Goal: Task Accomplishment & Management: Use online tool/utility

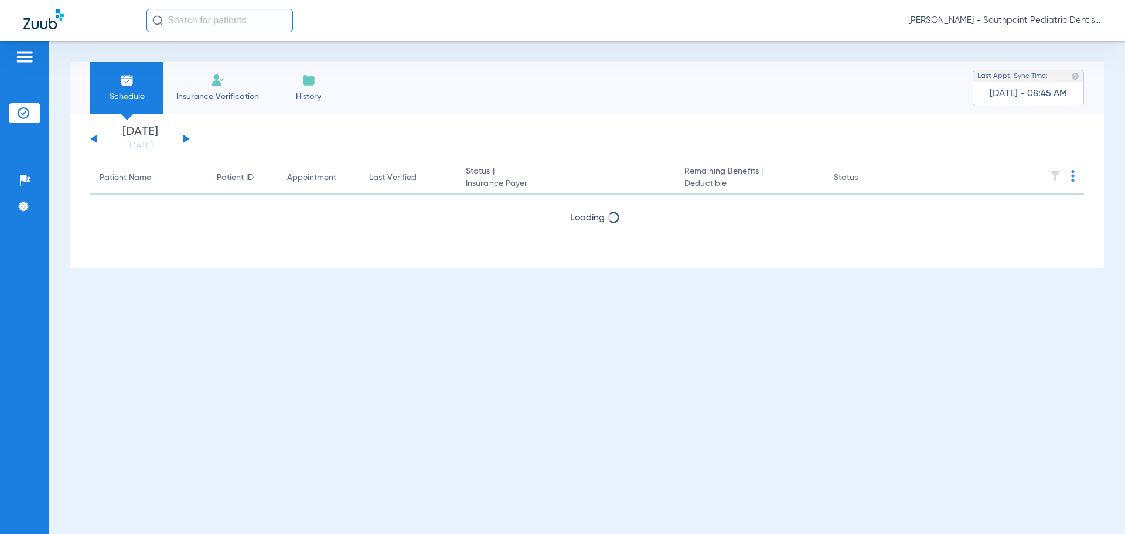
click at [184, 141] on button at bounding box center [186, 138] width 7 height 9
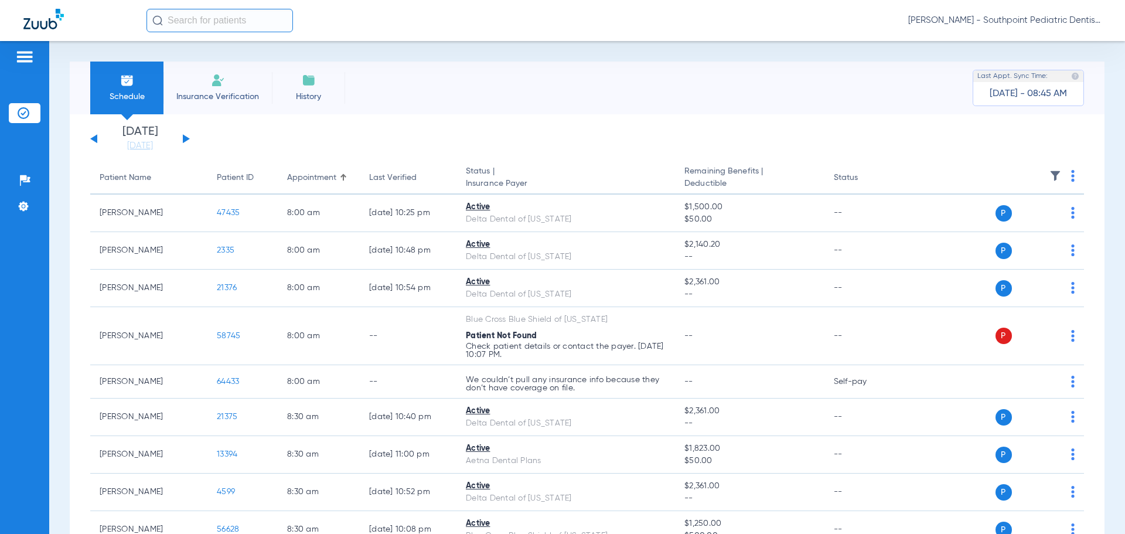
click at [1071, 175] on img at bounding box center [1073, 176] width 4 height 12
click at [1005, 225] on span "Verify All" at bounding box center [1020, 222] width 70 height 8
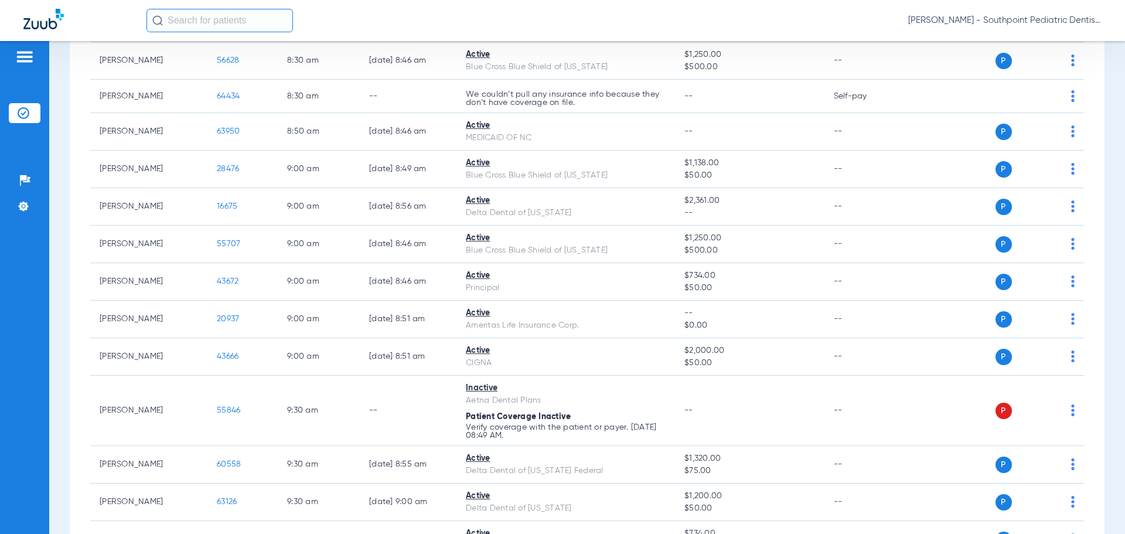
scroll to position [2832, 0]
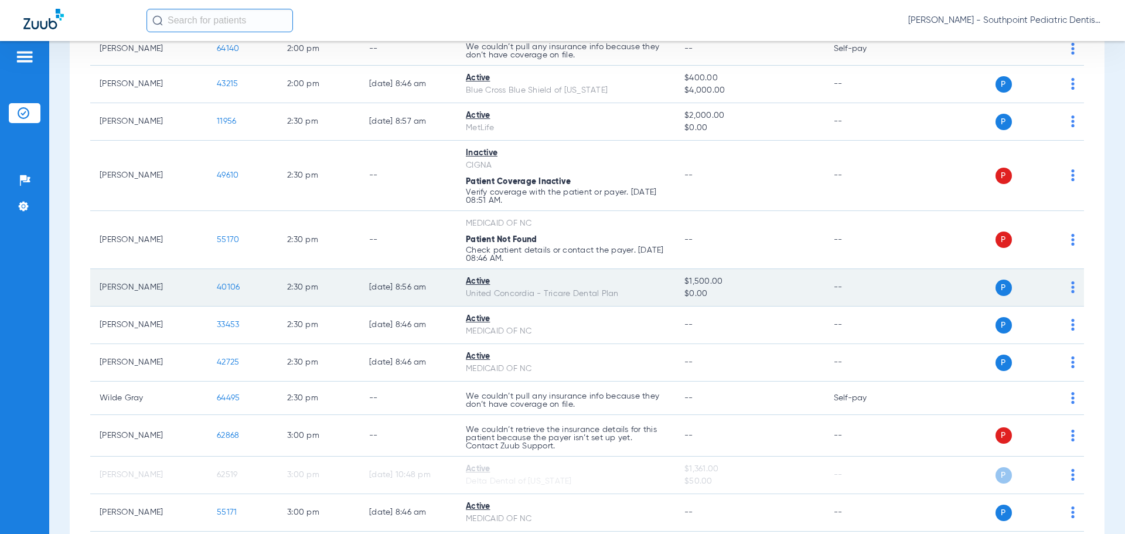
click at [219, 284] on span "40106" at bounding box center [228, 287] width 23 height 8
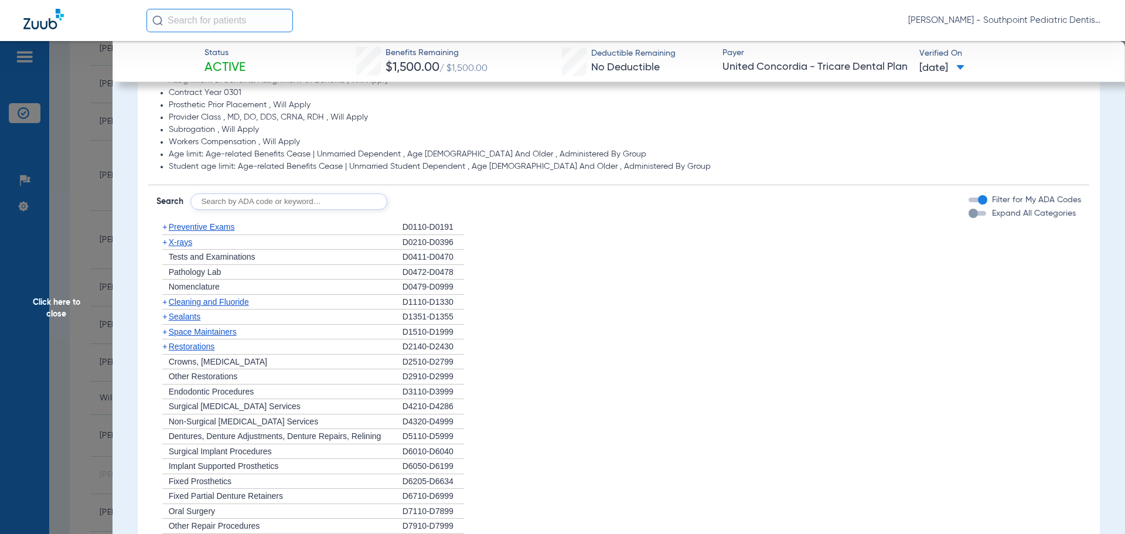
scroll to position [762, 0]
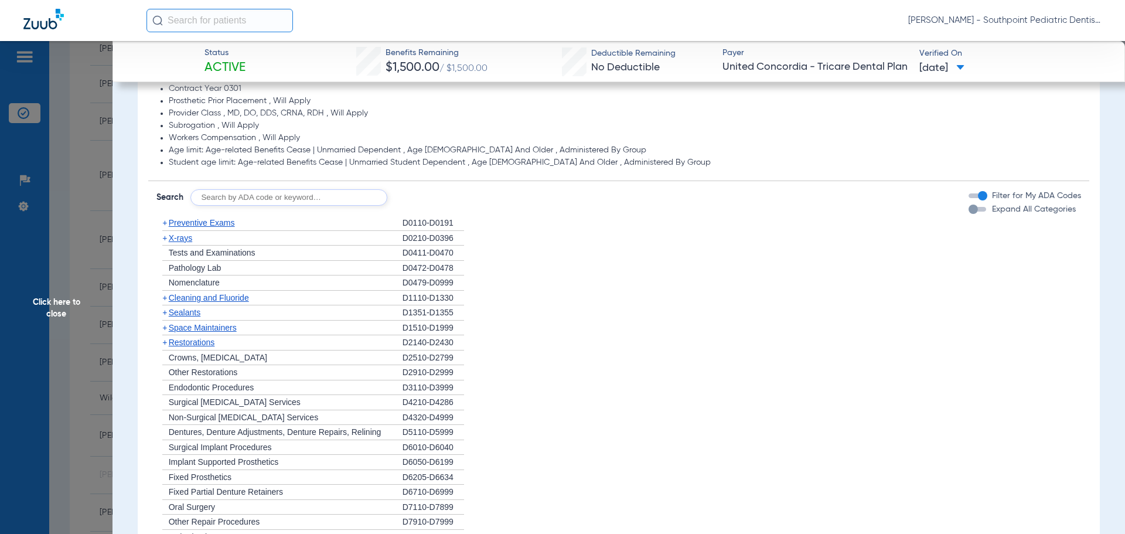
click at [322, 231] on div "+ X-rays" at bounding box center [279, 238] width 246 height 15
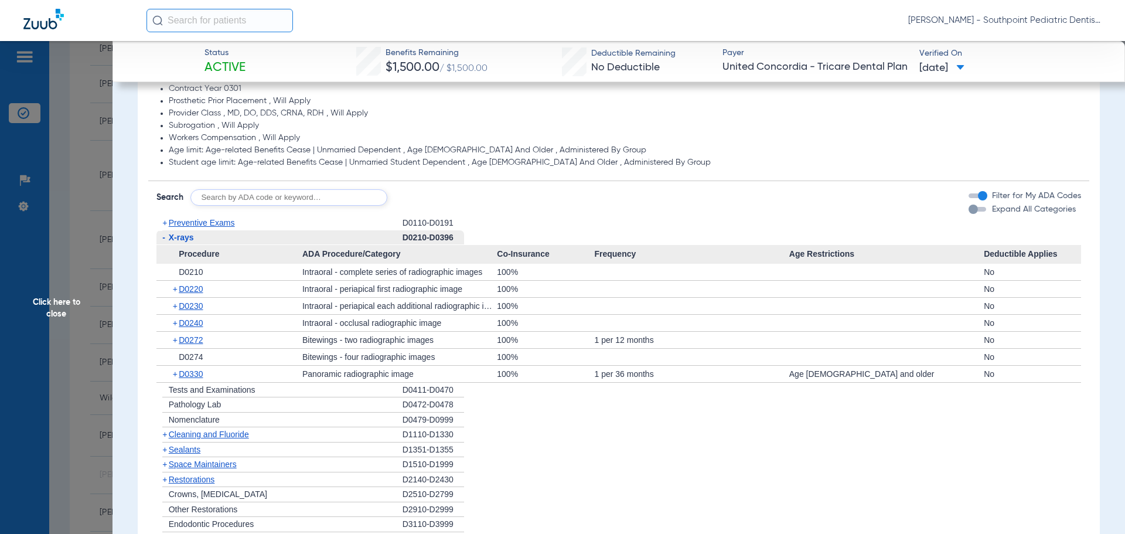
click at [322, 230] on div "+ Preventive Exams" at bounding box center [279, 223] width 246 height 15
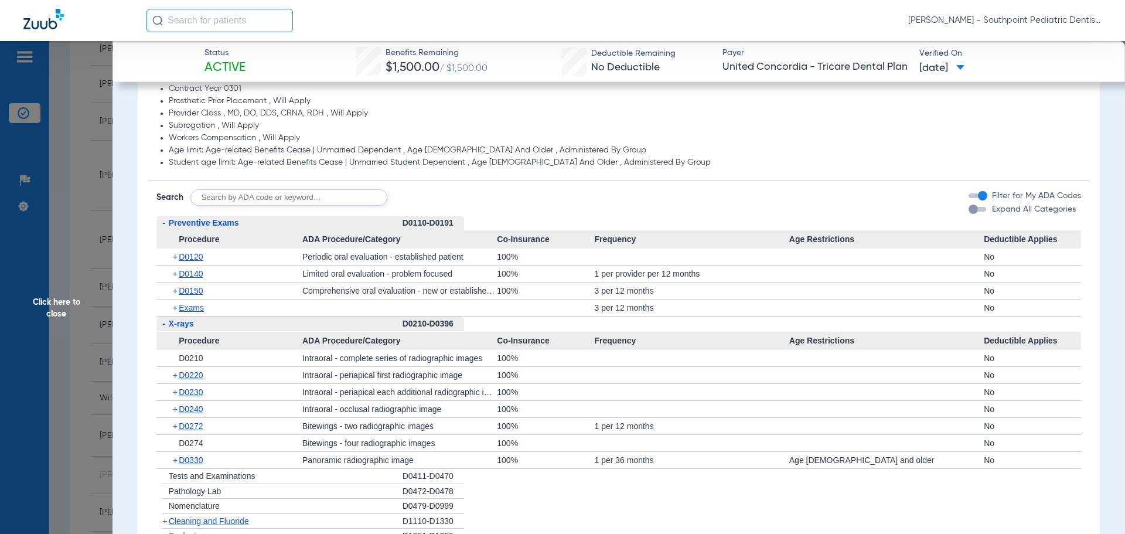
click at [203, 259] on span "D0120" at bounding box center [191, 256] width 24 height 9
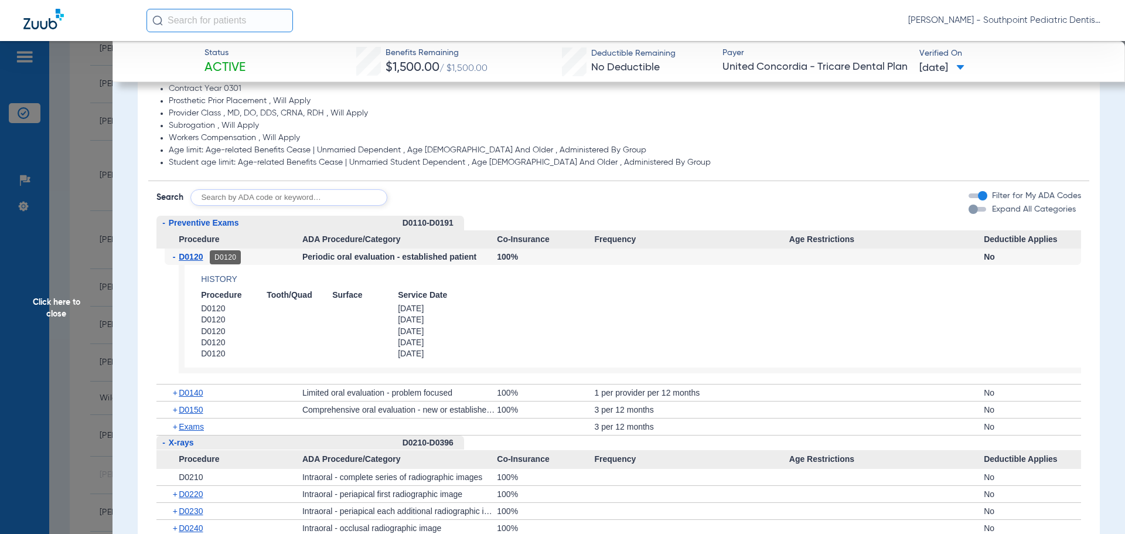
click at [203, 259] on span "D0120" at bounding box center [191, 256] width 24 height 9
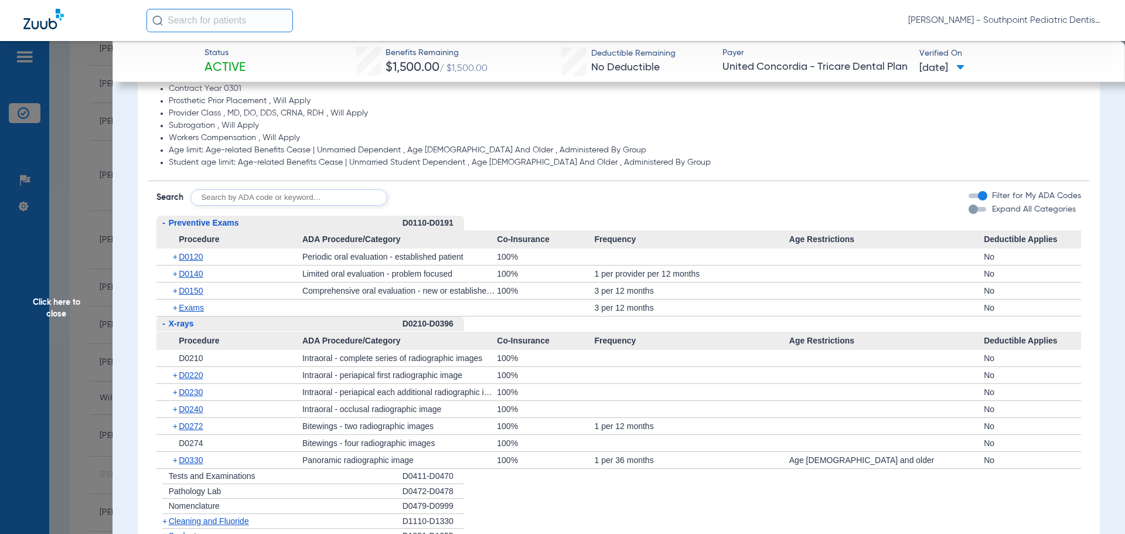
click at [224, 320] on div "- X-rays" at bounding box center [279, 323] width 246 height 15
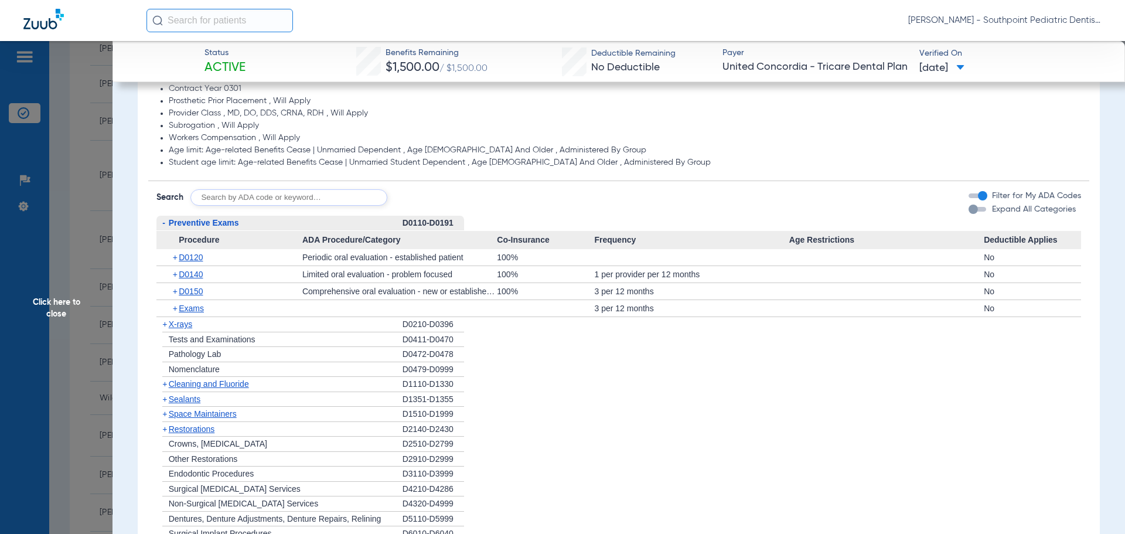
click at [63, 273] on span "Click here to close" at bounding box center [56, 308] width 112 height 534
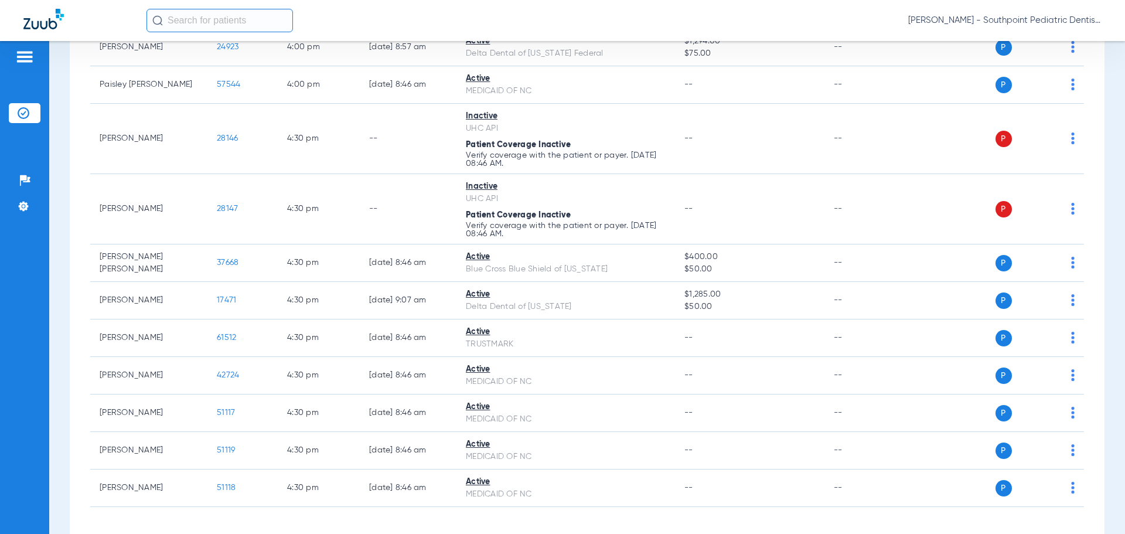
scroll to position [4344, 0]
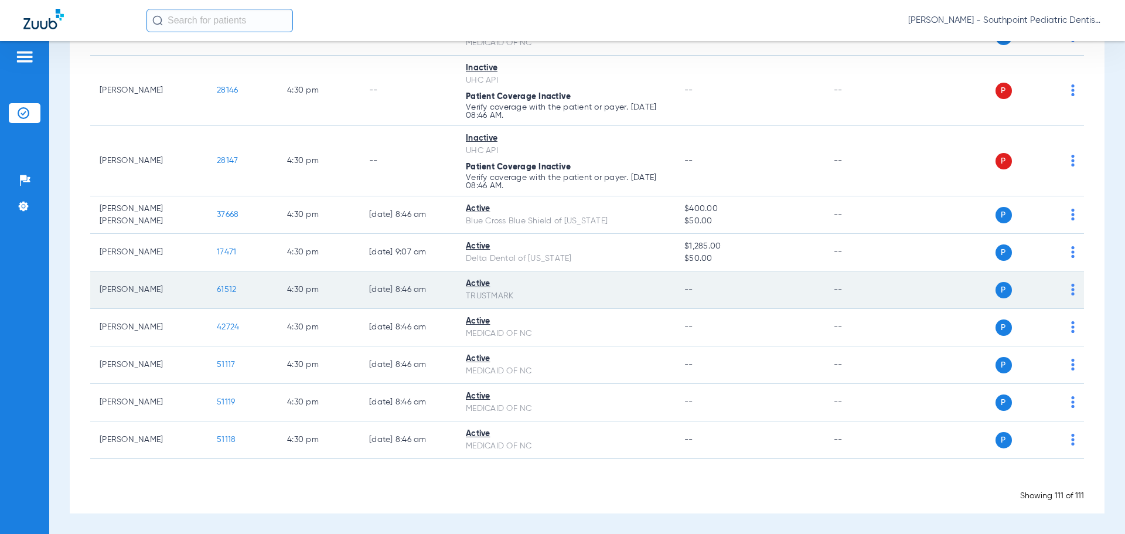
click at [225, 295] on td "61512" at bounding box center [242, 289] width 70 height 37
click at [230, 288] on span "61512" at bounding box center [226, 289] width 19 height 8
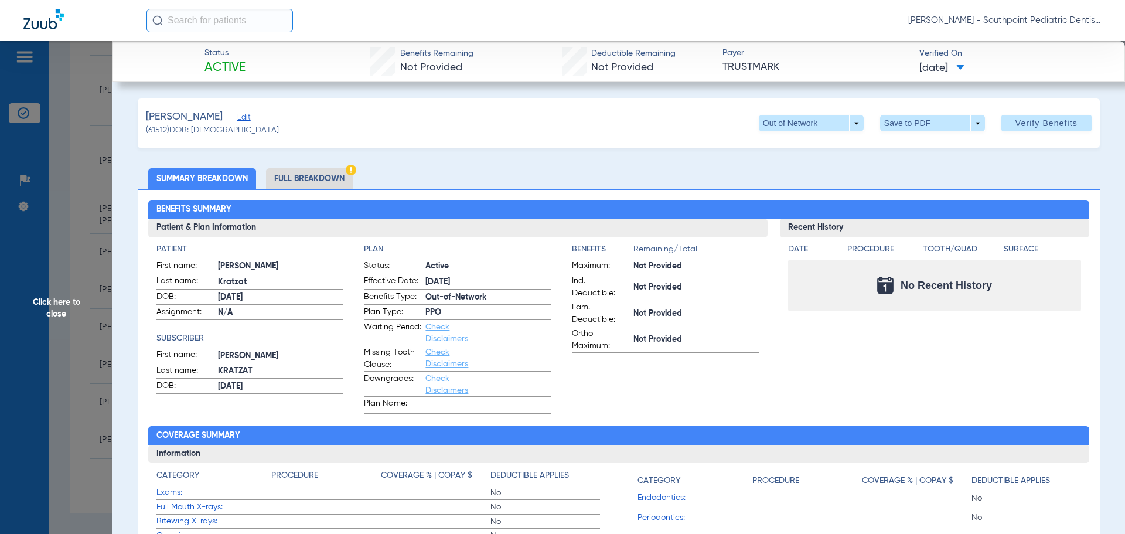
click at [338, 178] on li "Full Breakdown" at bounding box center [309, 178] width 87 height 21
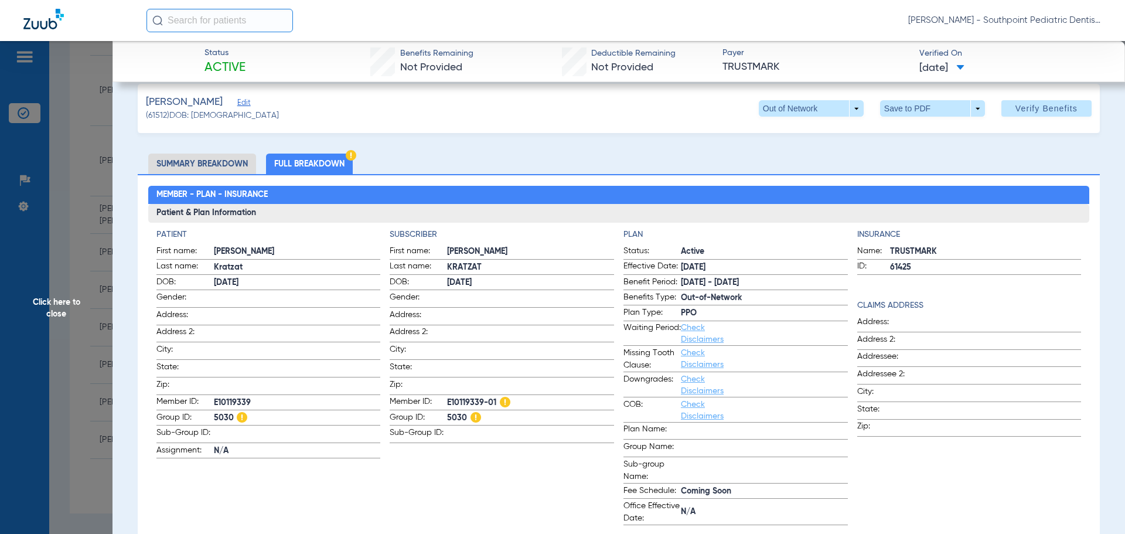
scroll to position [0, 0]
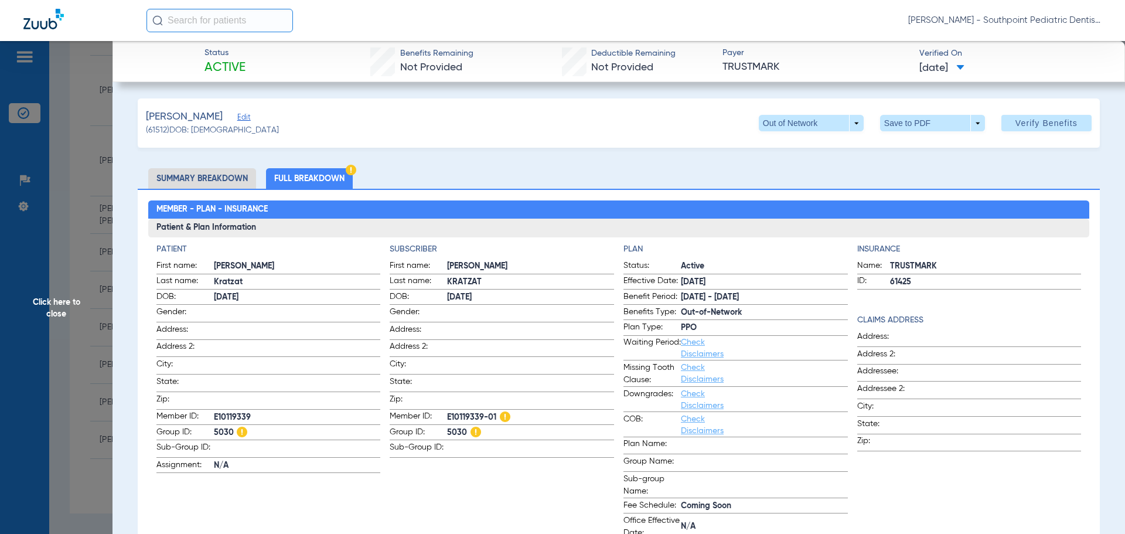
click at [45, 178] on span "Click here to close" at bounding box center [56, 308] width 112 height 534
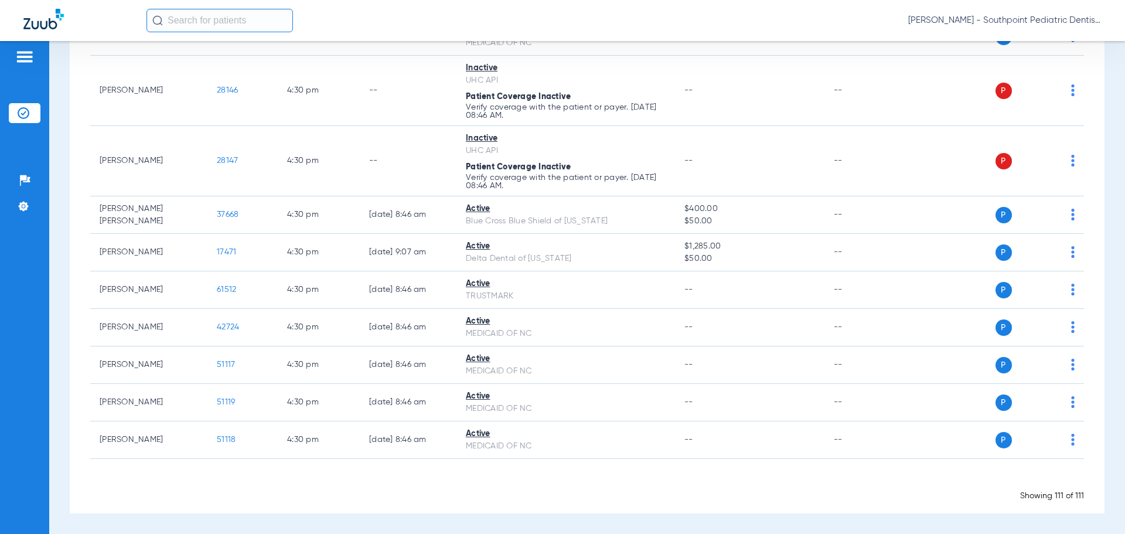
scroll to position [2166, 0]
